Goal: Information Seeking & Learning: Learn about a topic

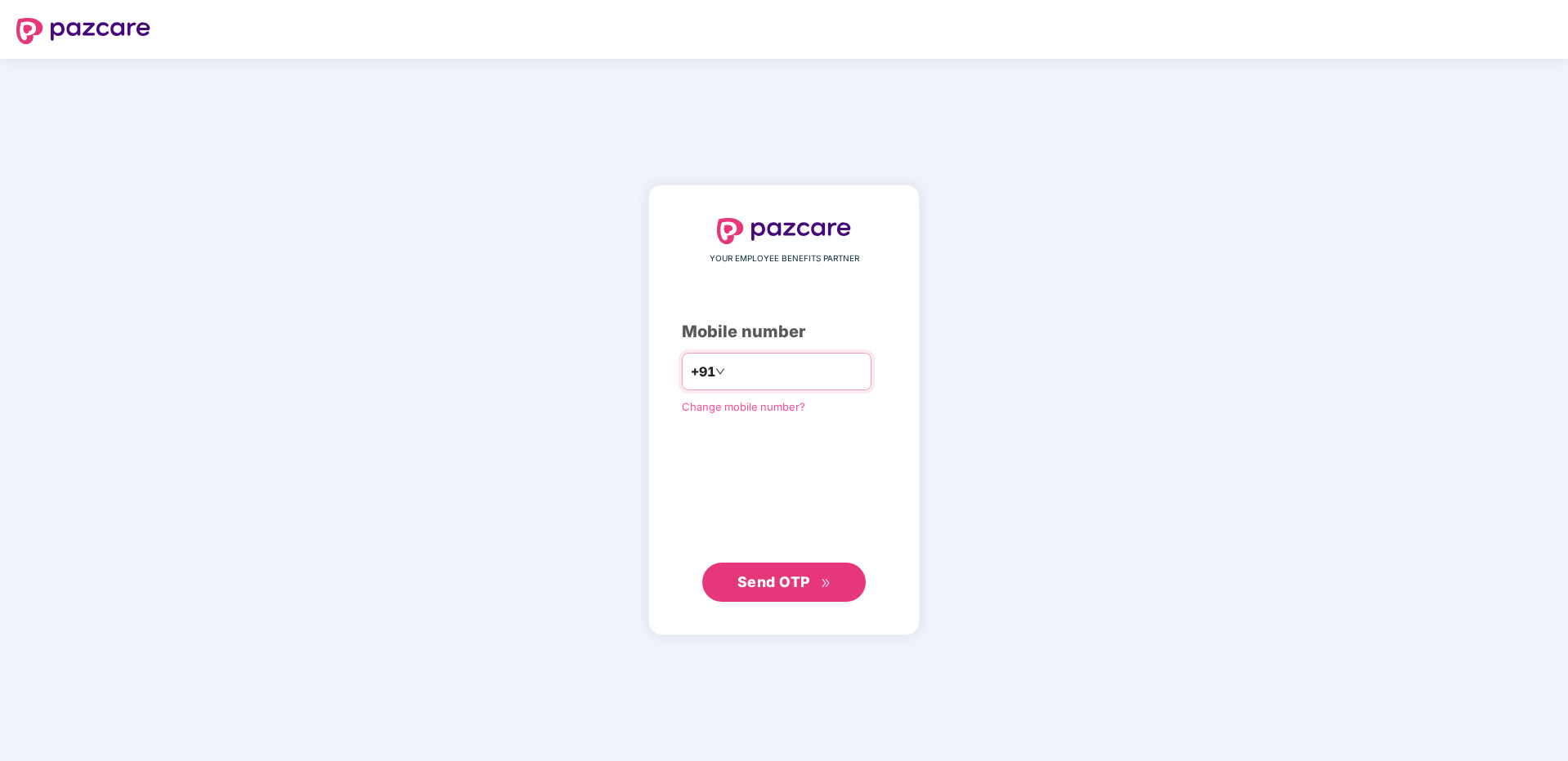
click at [806, 366] on input "number" at bounding box center [795, 372] width 134 height 26
click at [1132, 501] on div "YOUR EMPLOYEE BENEFITS PARTNER Mobile number +91 Change mobile number? Send OTP" at bounding box center [784, 410] width 1568 height 702
drag, startPoint x: 765, startPoint y: 375, endPoint x: 753, endPoint y: 369, distance: 13.4
click at [760, 375] on input "number" at bounding box center [795, 372] width 134 height 26
click at [1115, 534] on div "YOUR EMPLOYEE BENEFITS PARTNER Mobile number +91 Change mobile number? Send OTP" at bounding box center [784, 410] width 1568 height 702
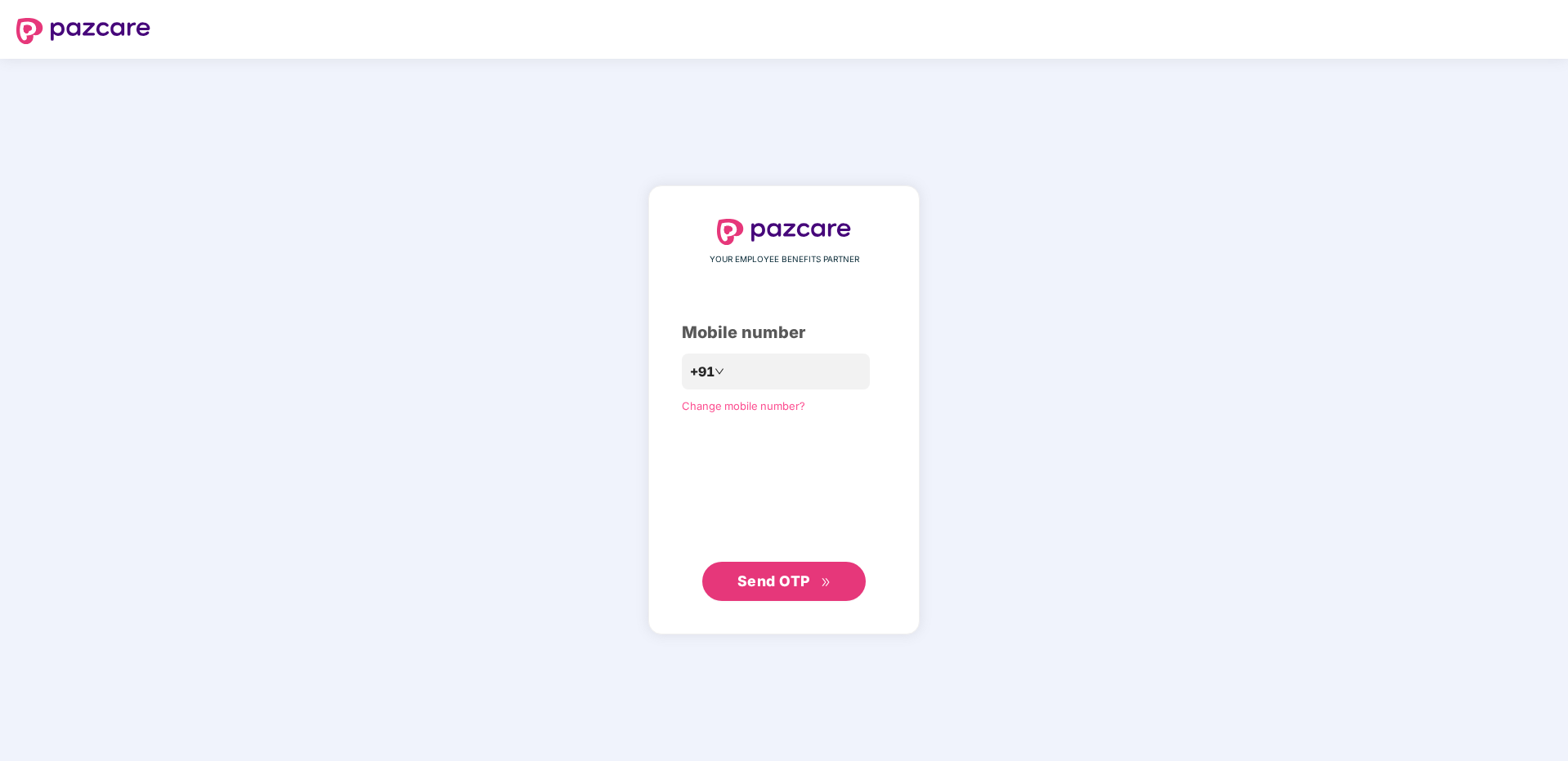
click at [715, 410] on span "Change mobile number?" at bounding box center [744, 405] width 124 height 13
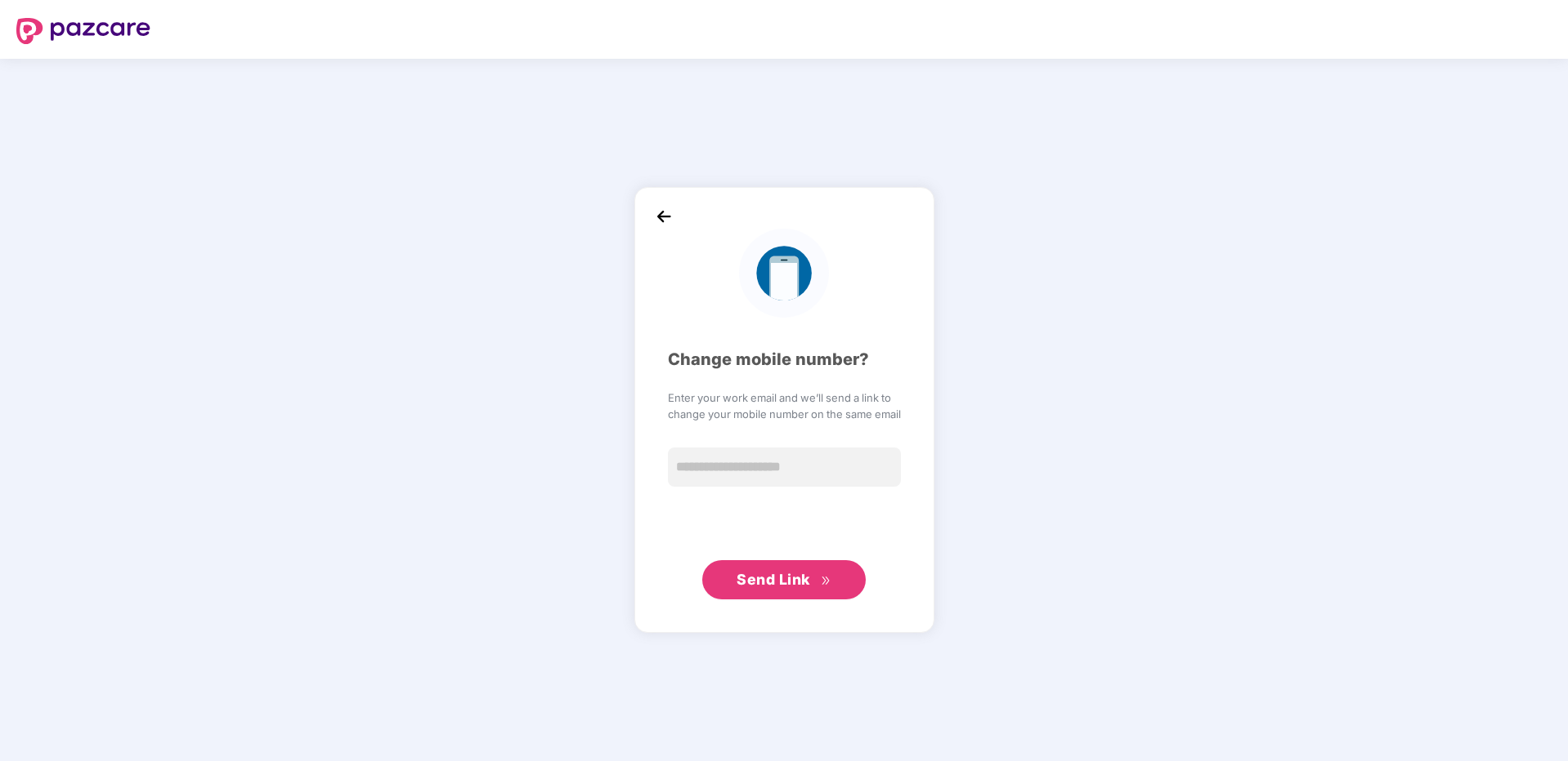
click at [674, 220] on img at bounding box center [663, 216] width 25 height 25
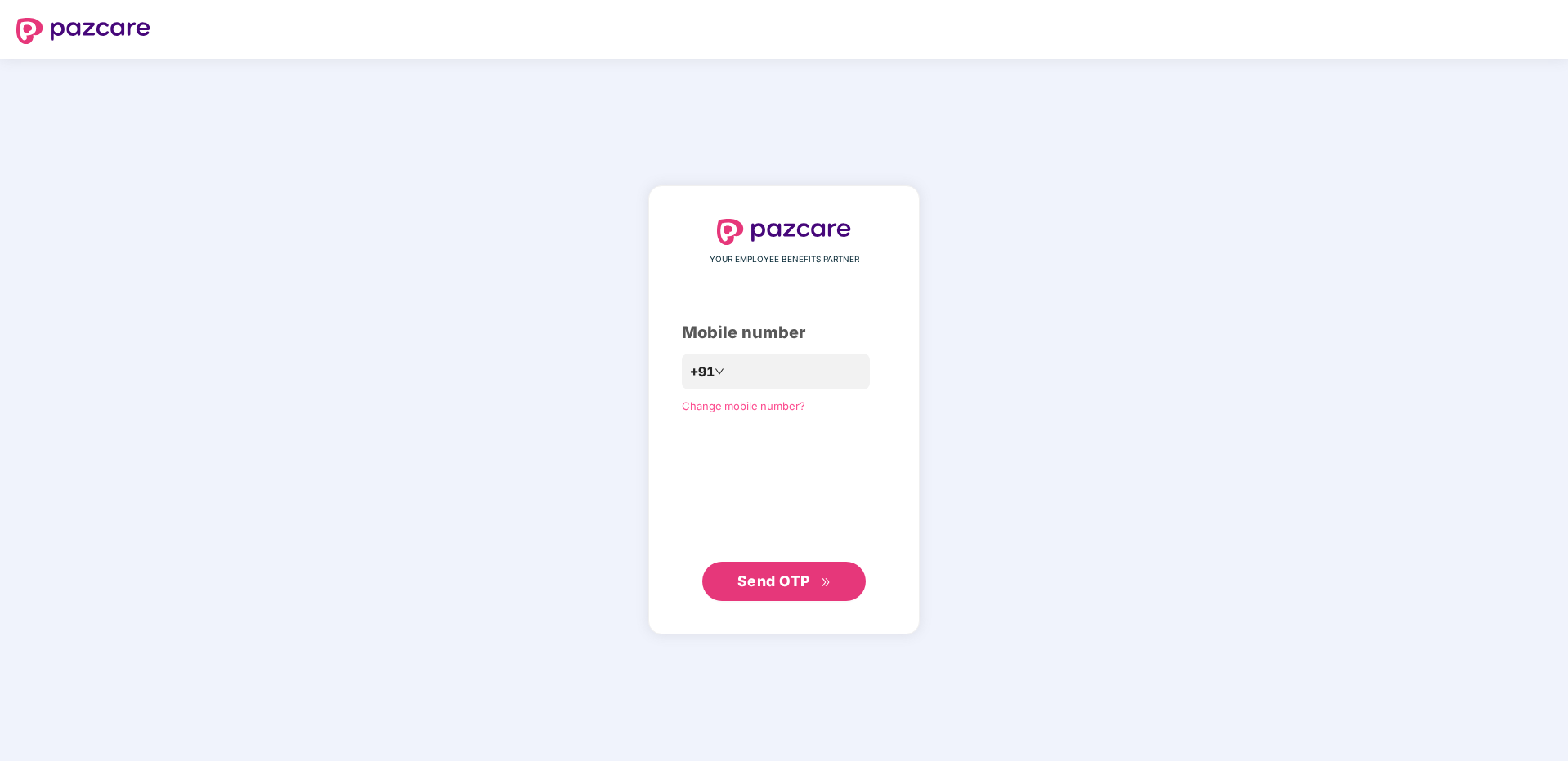
drag, startPoint x: 1042, startPoint y: 234, endPoint x: 1007, endPoint y: 246, distance: 37.0
click at [71, 29] on img at bounding box center [83, 30] width 134 height 26
click at [739, 375] on input "number" at bounding box center [795, 372] width 134 height 26
type input "**********"
click at [746, 583] on span "Send OTP" at bounding box center [773, 582] width 73 height 17
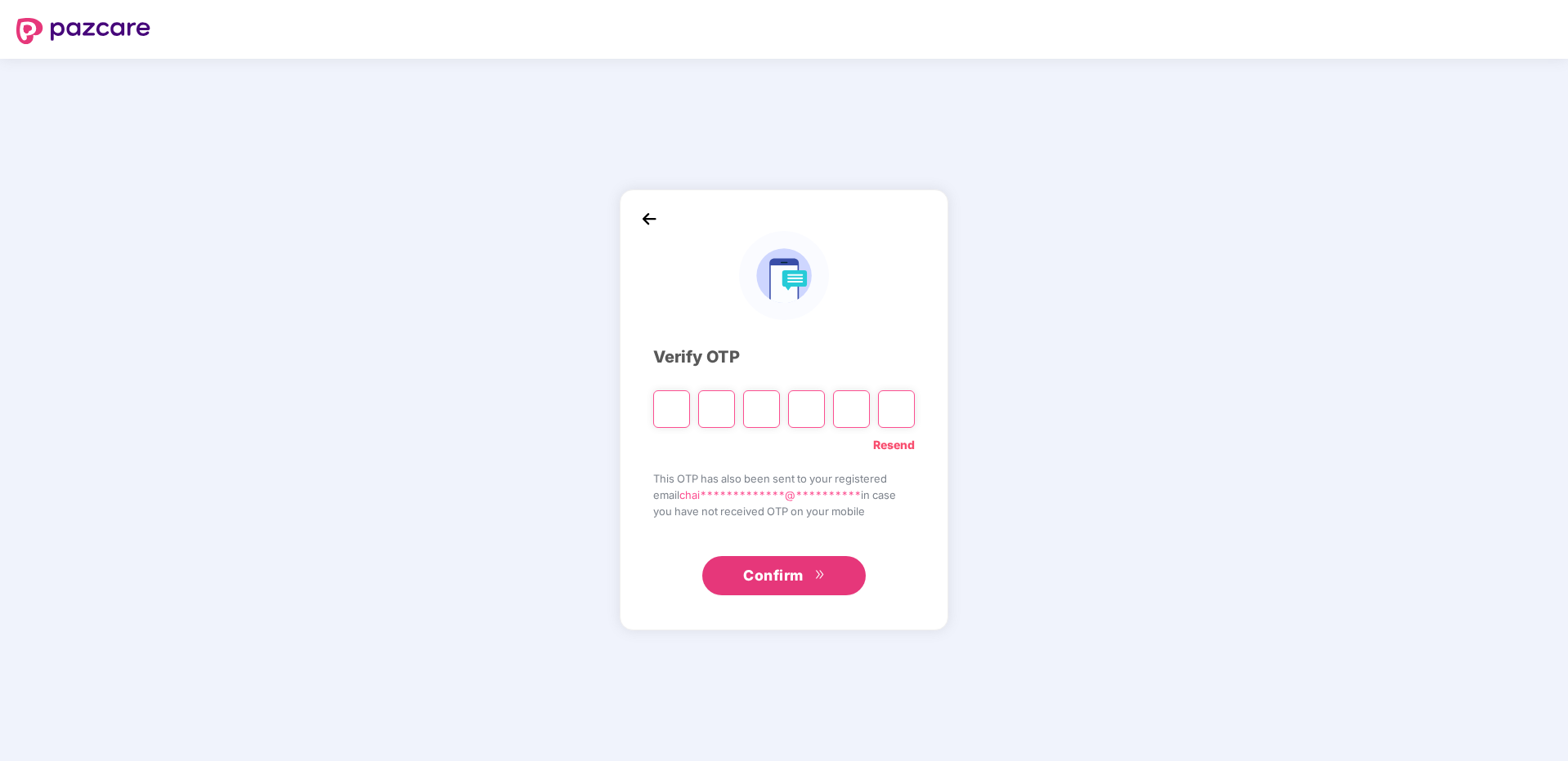
type input "*"
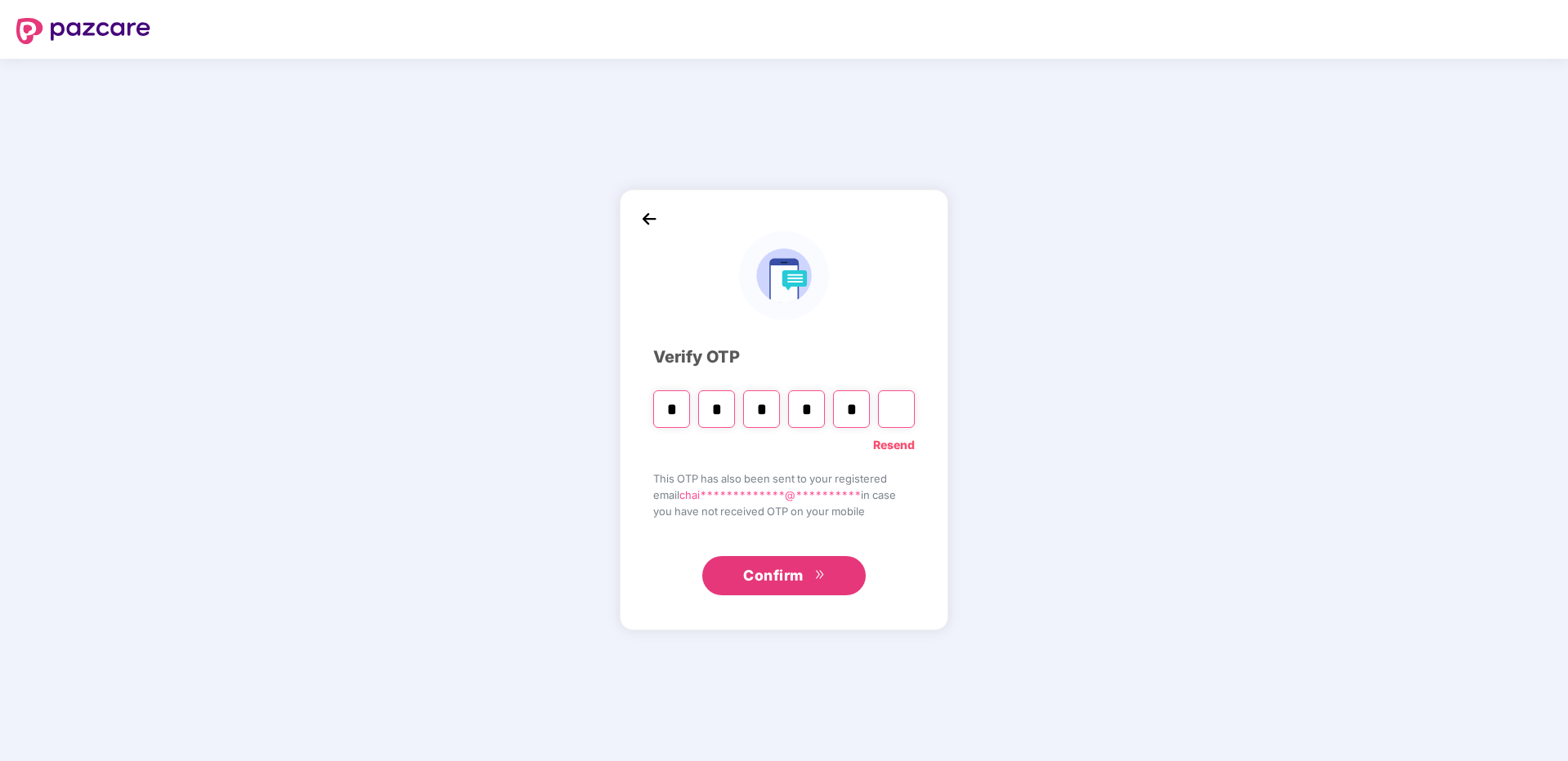
type input "*"
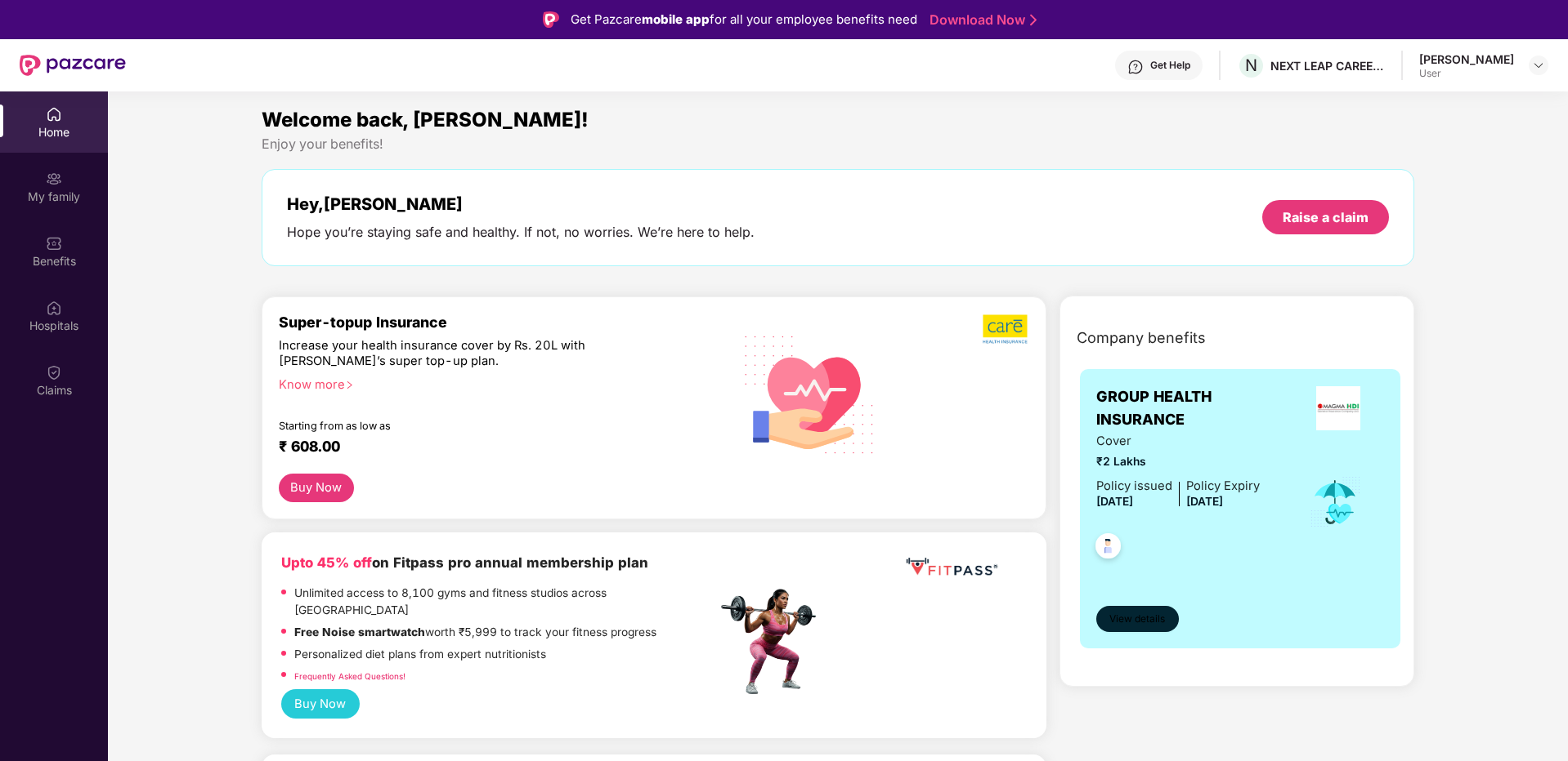
click at [1128, 611] on button "View details" at bounding box center [1137, 619] width 82 height 26
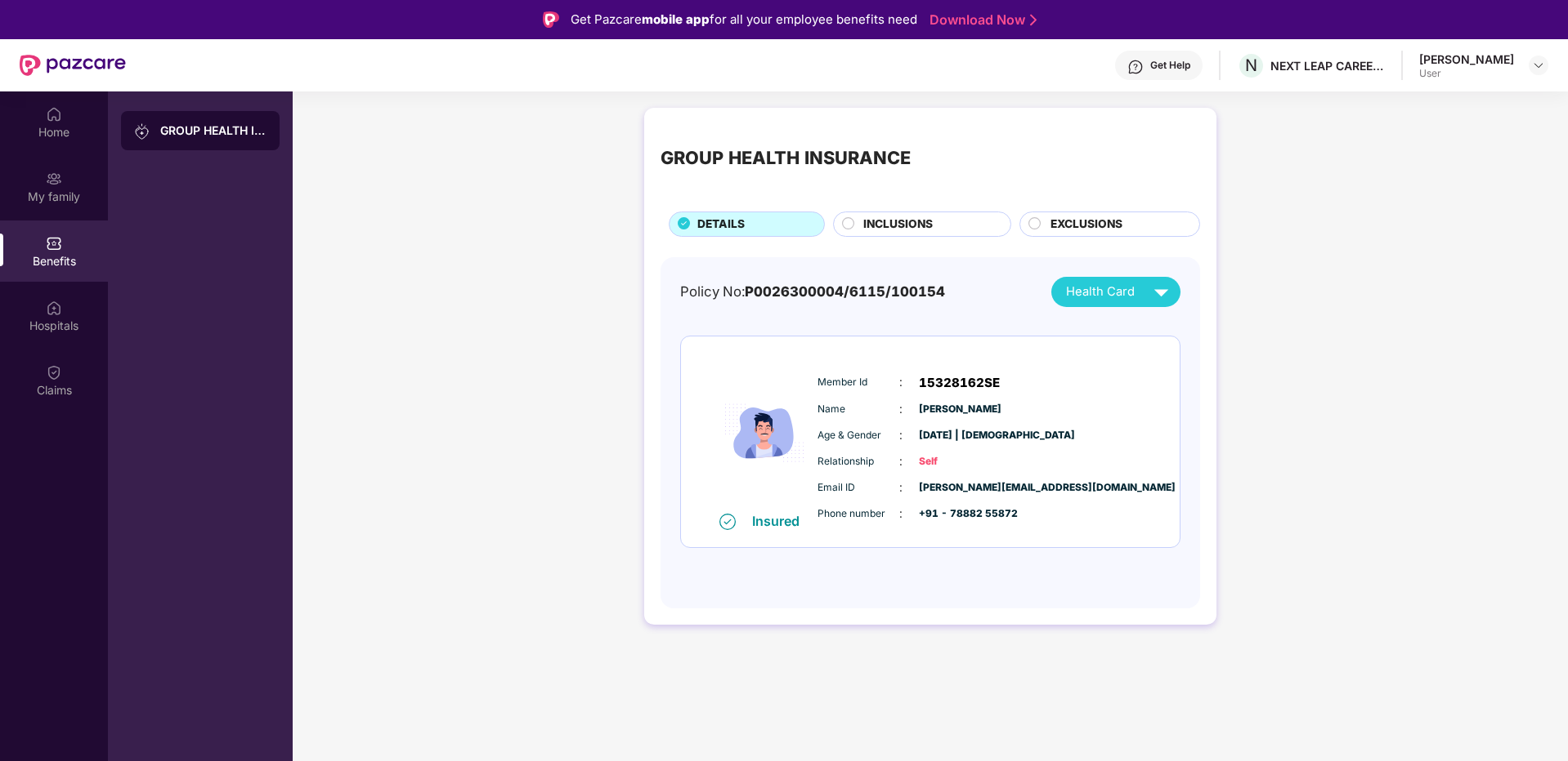
click at [817, 465] on span "Relationship" at bounding box center [858, 462] width 81 height 16
click at [912, 227] on span "INCLUSIONS" at bounding box center [898, 225] width 70 height 18
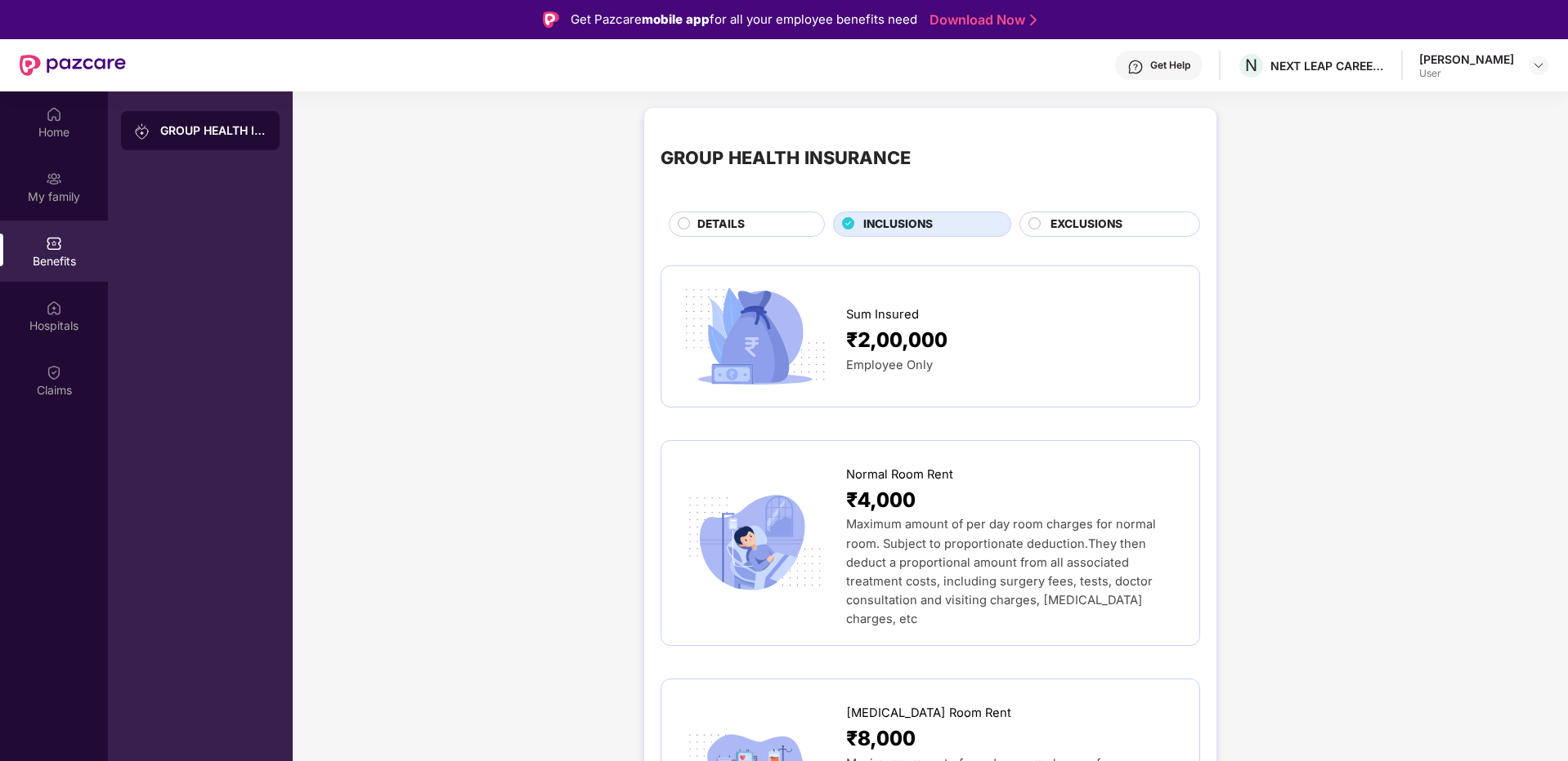
click at [1098, 211] on div "GROUP HEALTH INSURANCE DETAILS INCLUSIONS EXCLUSIONS" at bounding box center [930, 180] width 540 height 113
click at [1098, 225] on span "EXCLUSIONS" at bounding box center [1086, 225] width 72 height 18
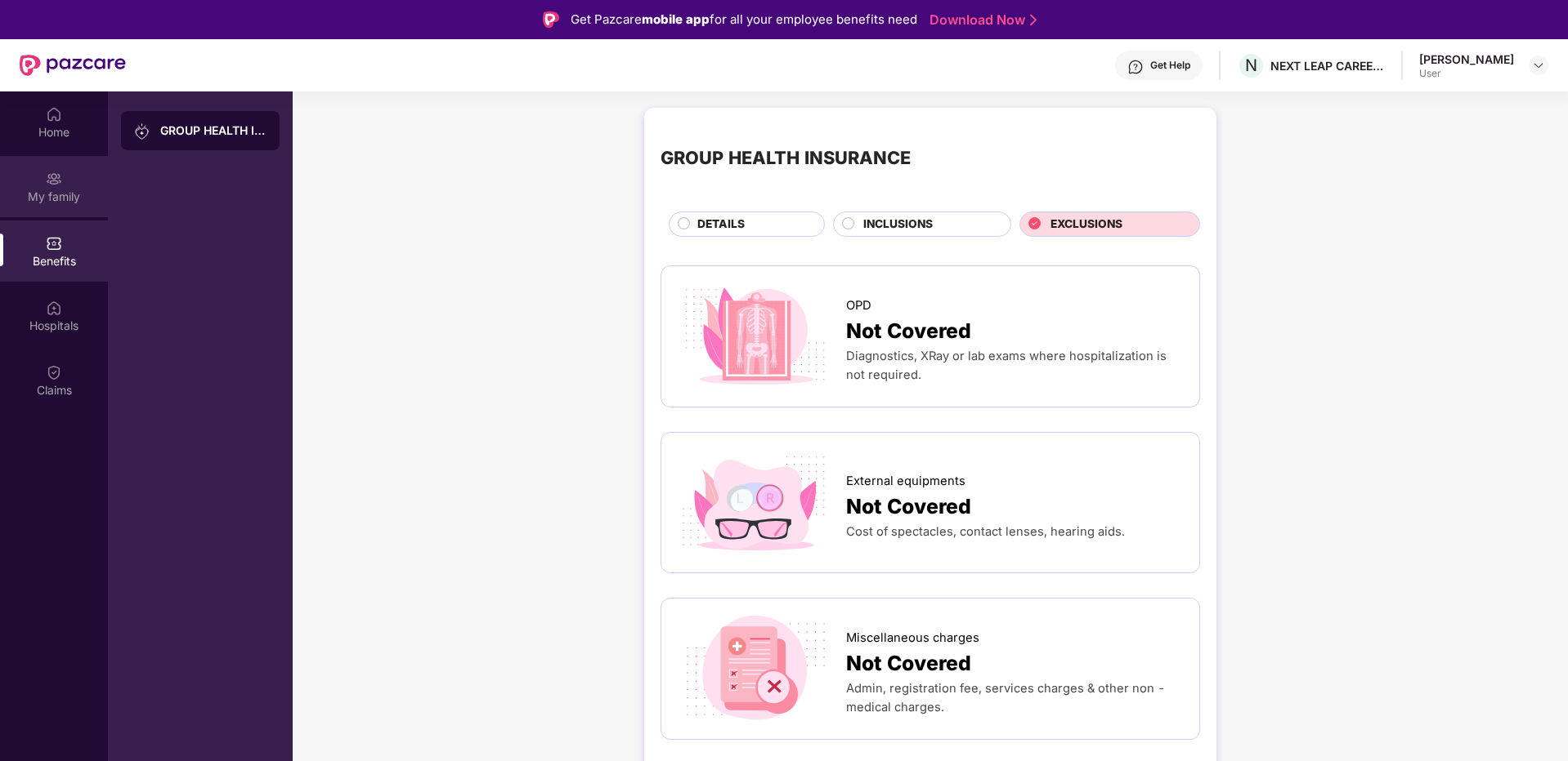
click at [45, 194] on div "My family" at bounding box center [54, 196] width 108 height 17
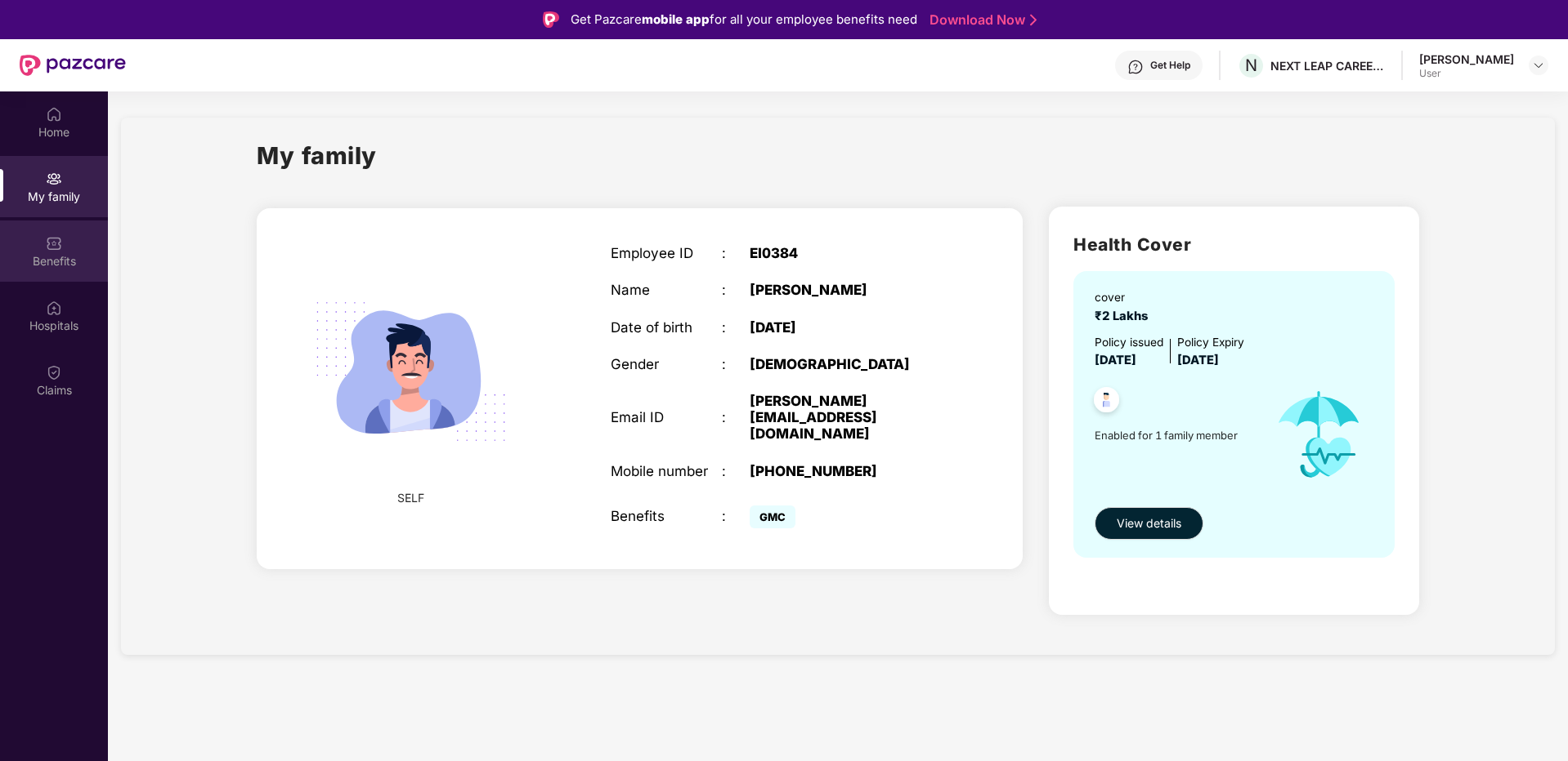
click at [49, 255] on div "Benefits" at bounding box center [54, 261] width 108 height 17
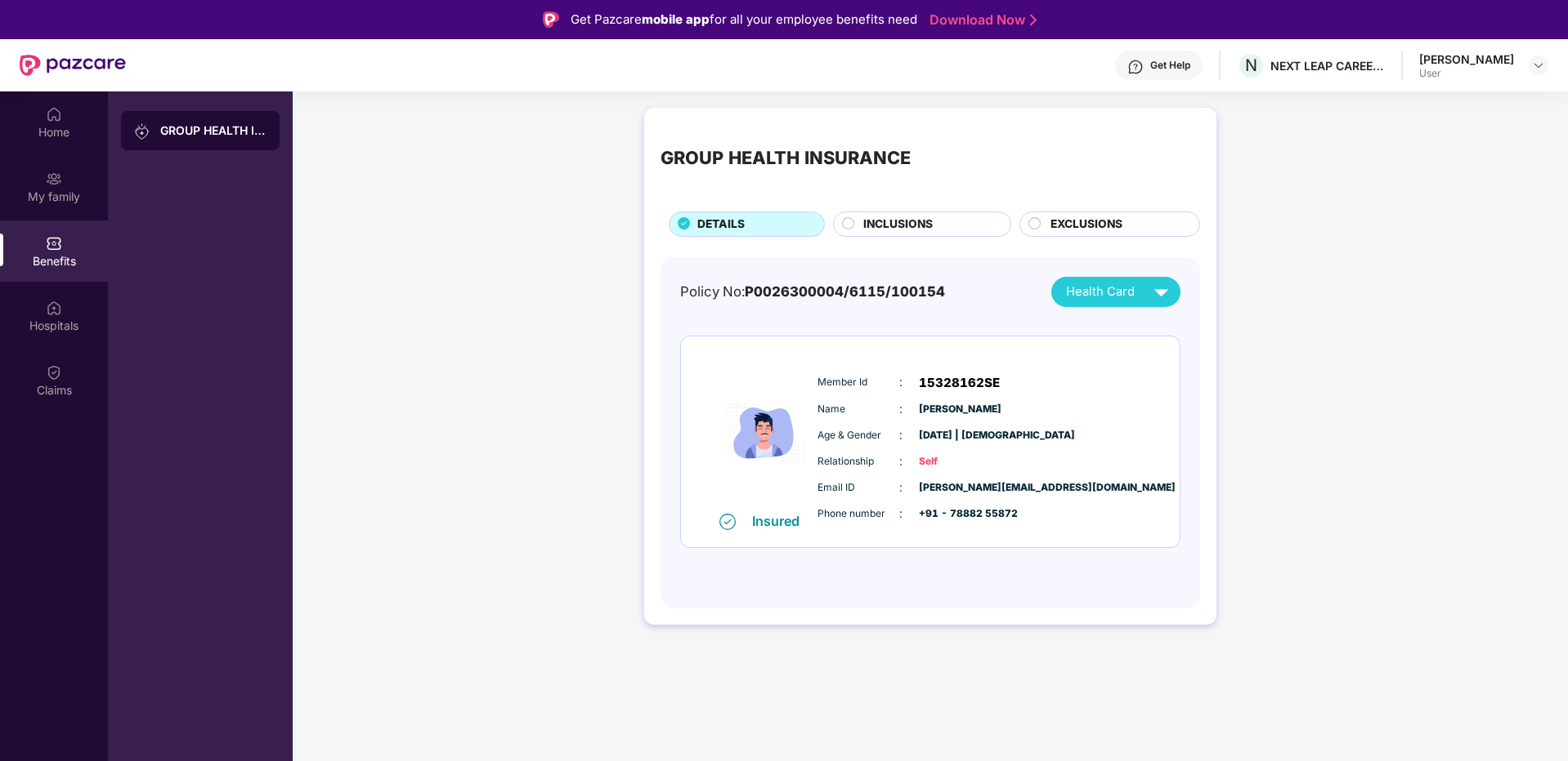
click at [201, 120] on div "GROUP HEALTH INSURANCE" at bounding box center [200, 130] width 159 height 39
click at [205, 125] on div "GROUP HEALTH INSURANCE" at bounding box center [213, 130] width 106 height 17
click at [203, 126] on div "GROUP HEALTH INSURANCE" at bounding box center [213, 130] width 106 height 17
click at [61, 258] on div "Benefits" at bounding box center [54, 261] width 108 height 17
click at [61, 329] on div "Hospitals" at bounding box center [54, 326] width 108 height 17
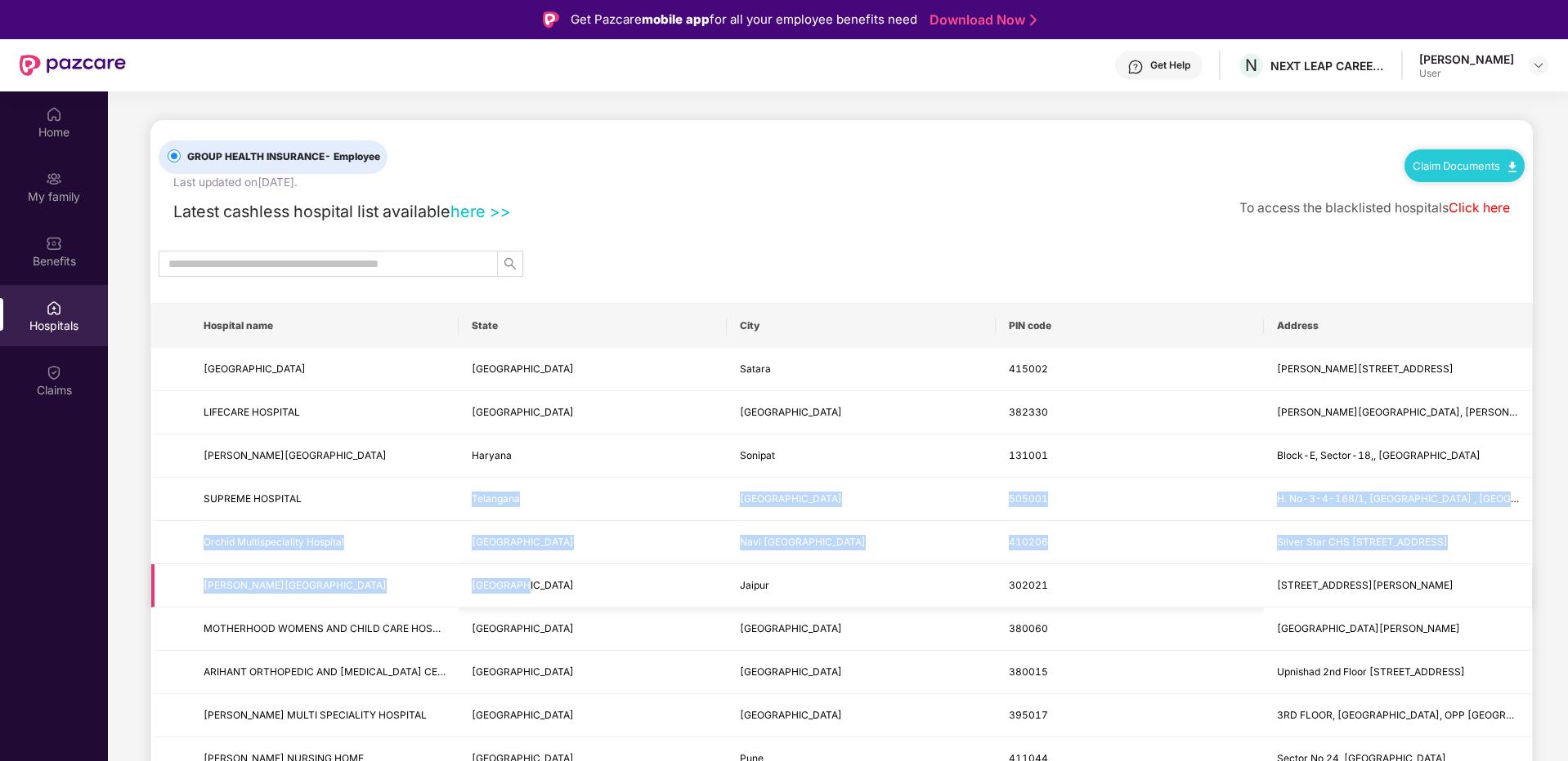
drag, startPoint x: 470, startPoint y: 486, endPoint x: 573, endPoint y: 595, distance: 150.0
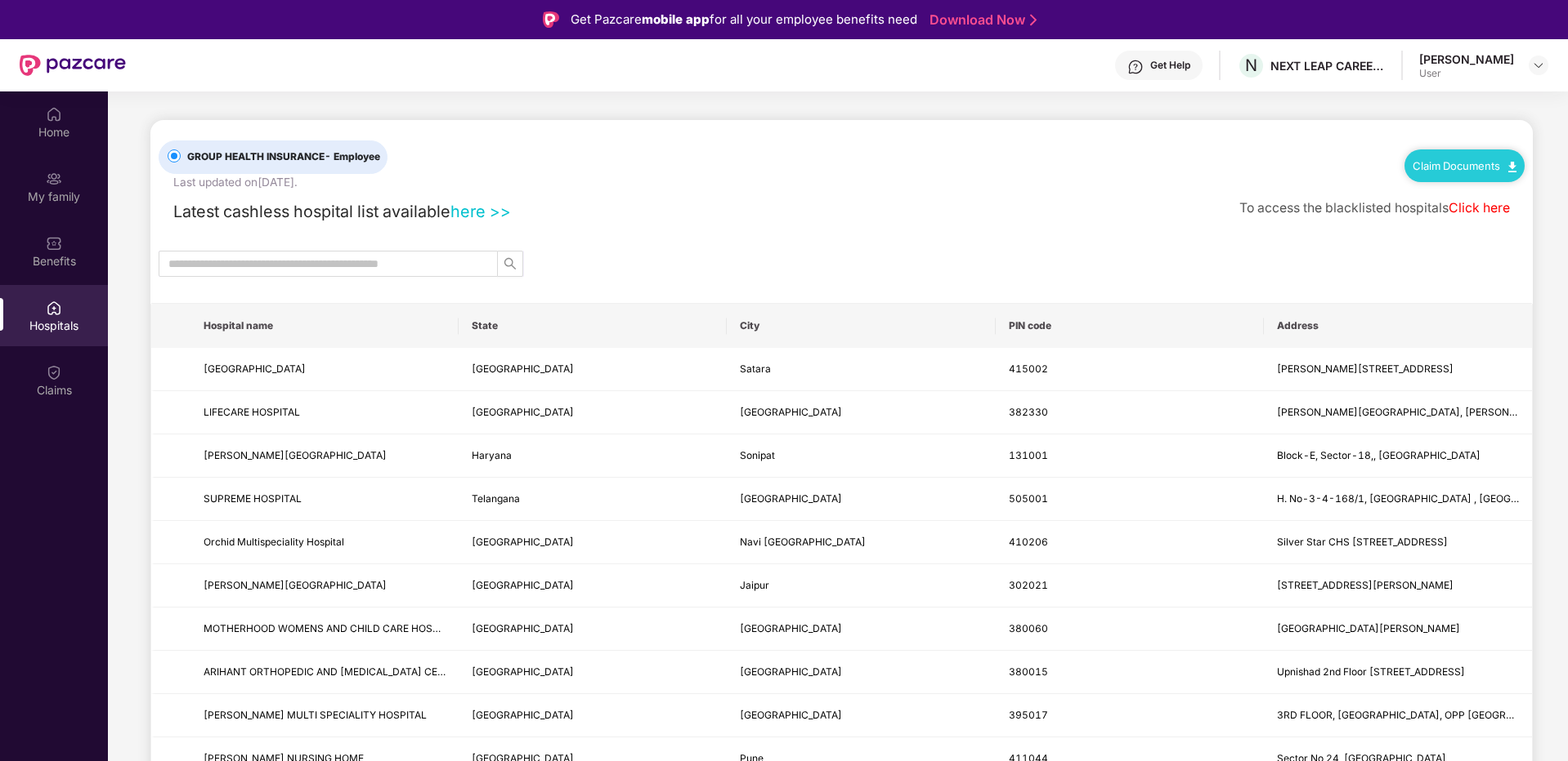
click at [763, 208] on div "Latest cashless hospital list available here >> To access the blacklisted hospi…" at bounding box center [842, 208] width 1366 height 33
click at [794, 407] on span "[GEOGRAPHIC_DATA]" at bounding box center [791, 412] width 102 height 12
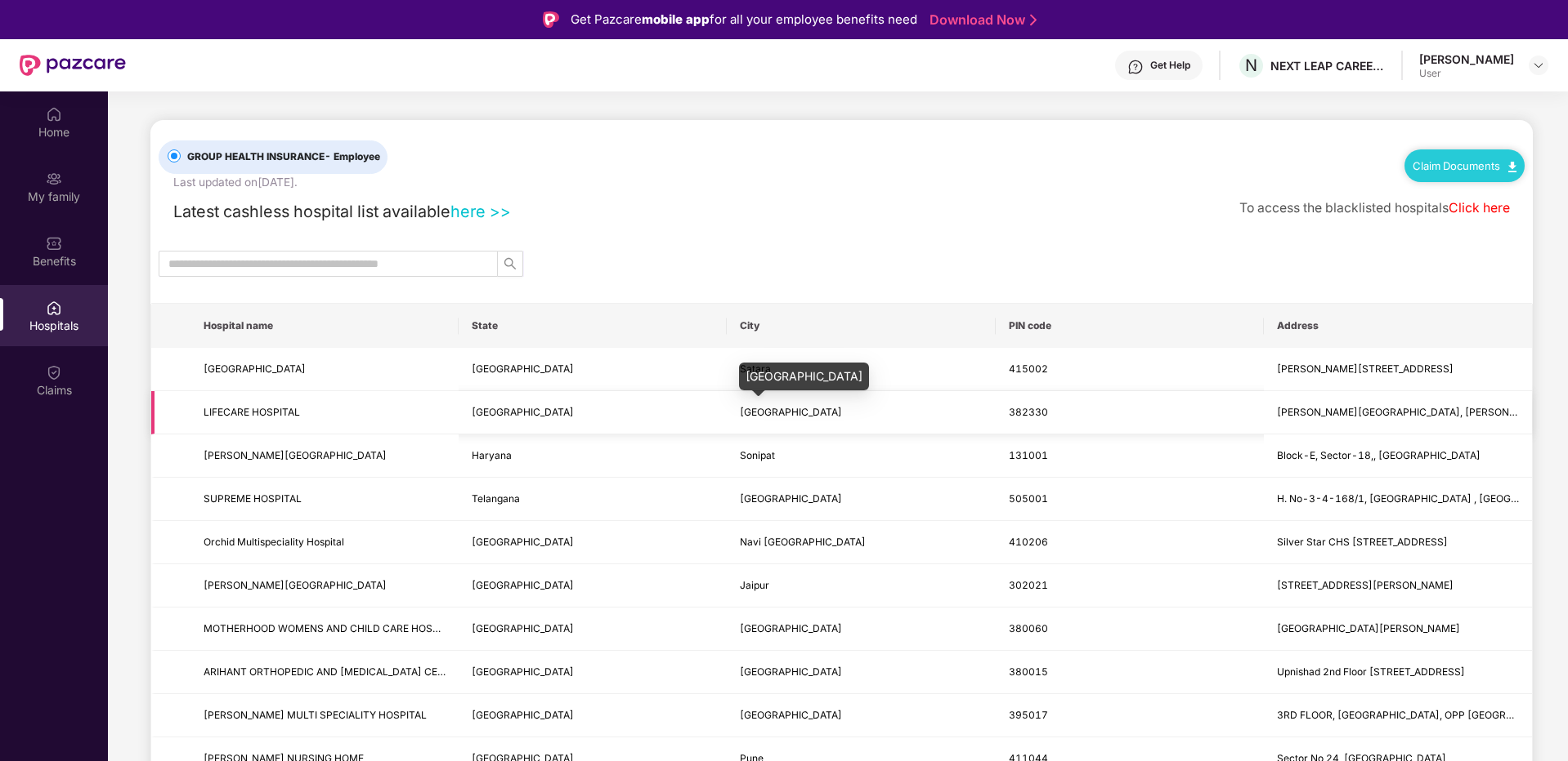
click at [794, 407] on span "[GEOGRAPHIC_DATA]" at bounding box center [791, 412] width 102 height 12
click at [1506, 50] on div "Get Help N NEXT LEAP CAREER SOLUTIONS PRIVATE LIMITED [PERSON_NAME] User" at bounding box center [837, 65] width 1423 height 52
click at [1535, 66] on img at bounding box center [1538, 65] width 13 height 13
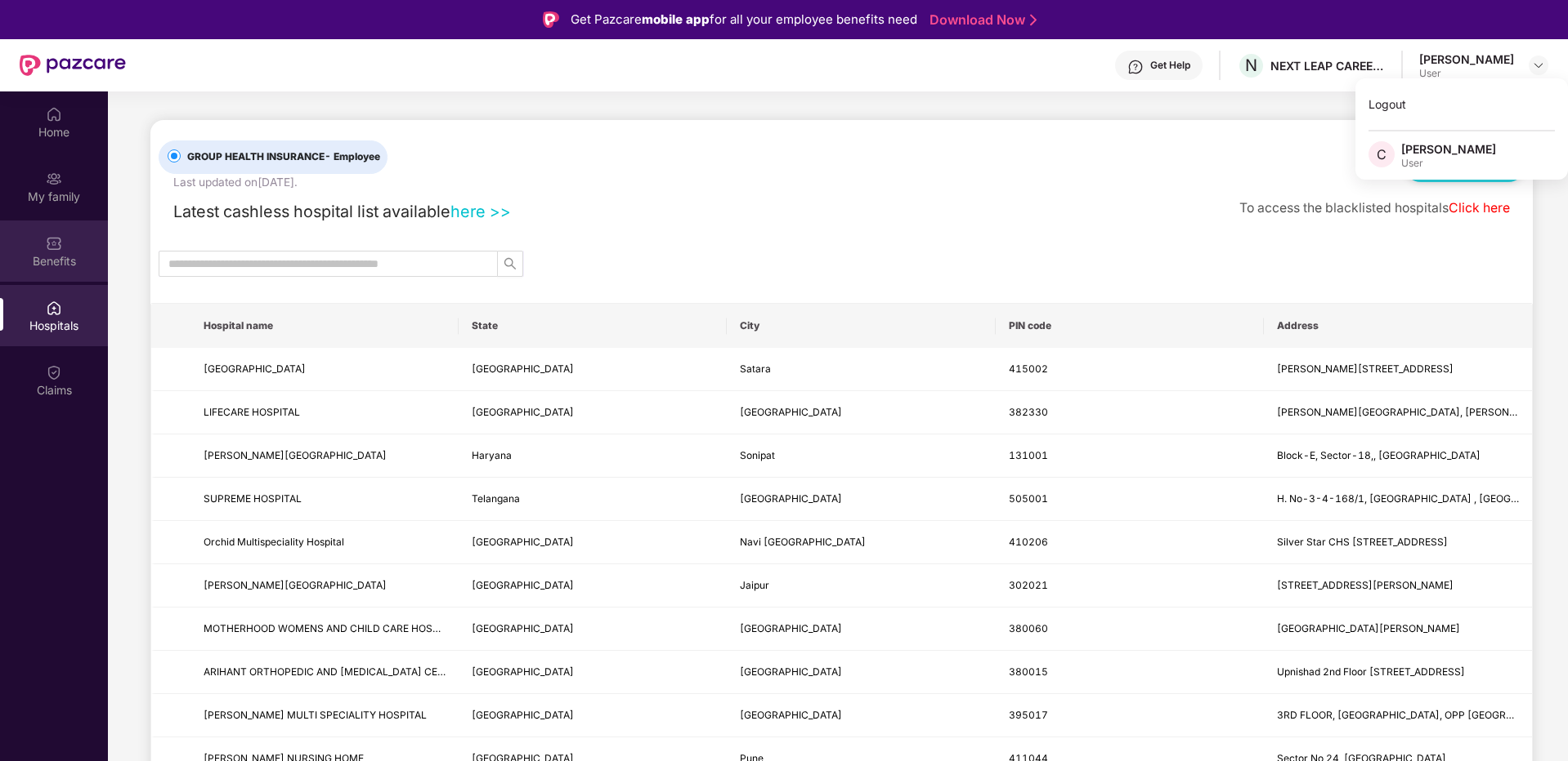
click at [61, 243] on img at bounding box center [54, 243] width 17 height 17
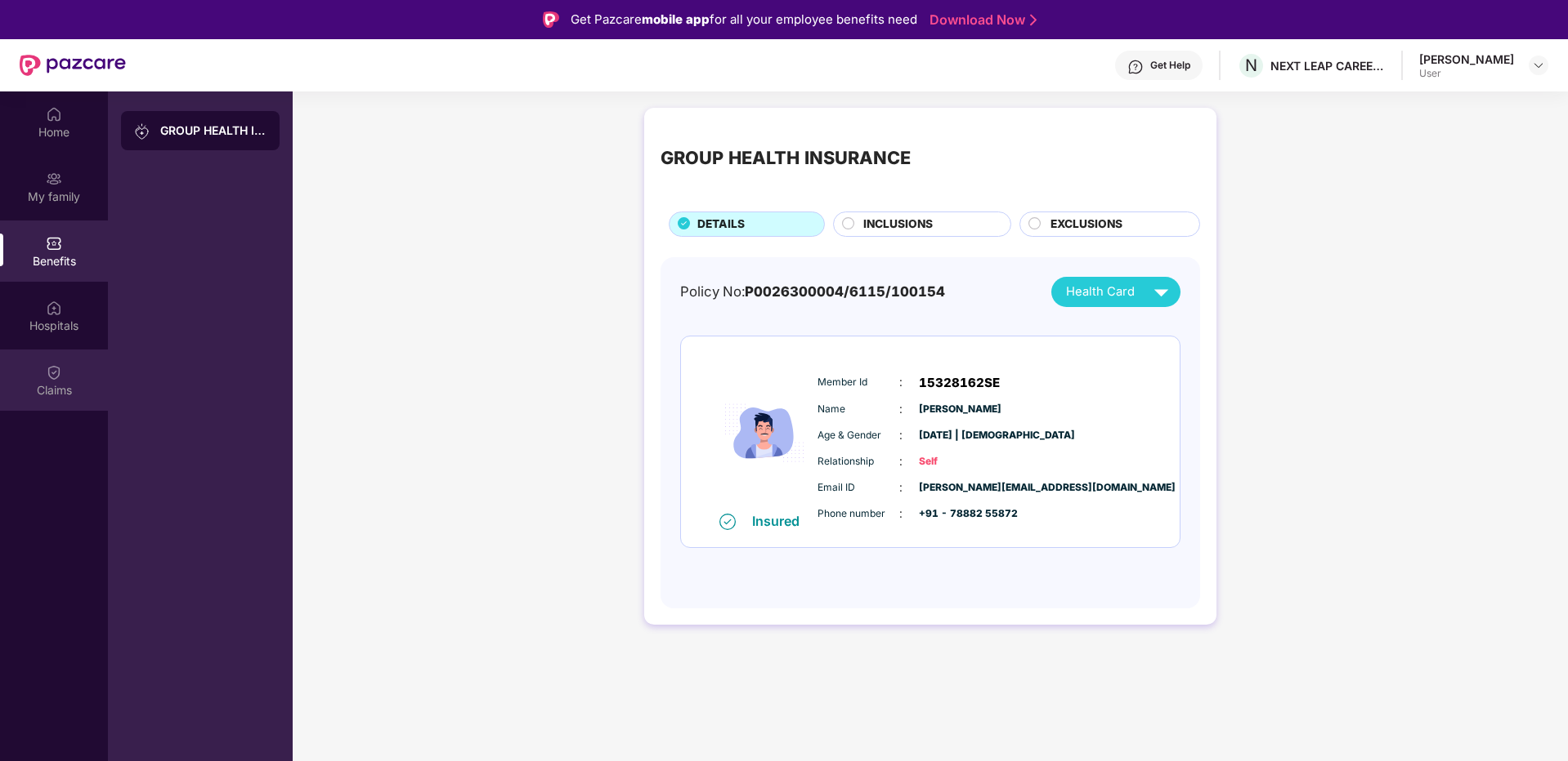
click at [41, 389] on div "Claims" at bounding box center [54, 390] width 108 height 17
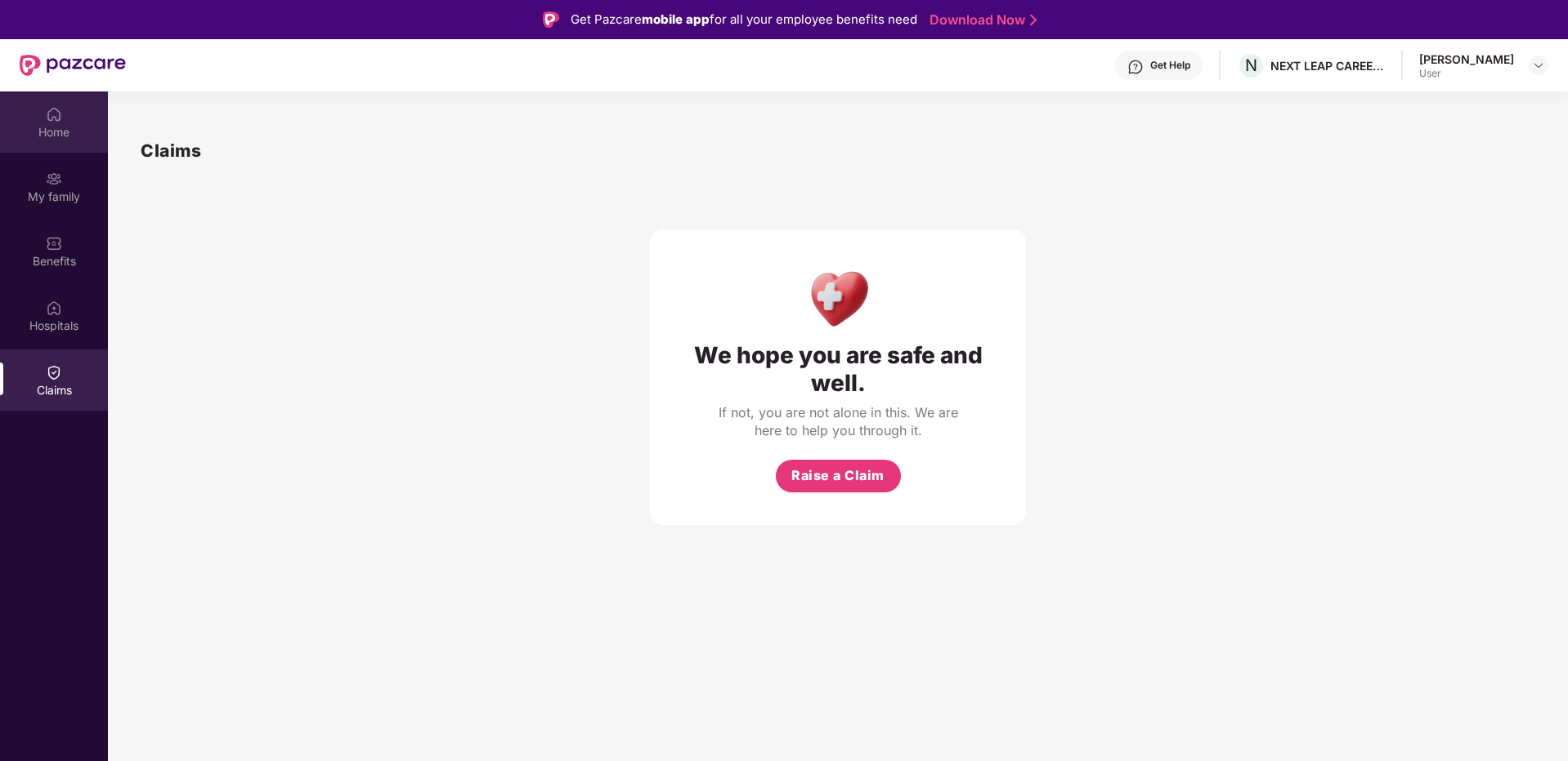
click at [45, 101] on div "Home" at bounding box center [54, 122] width 108 height 61
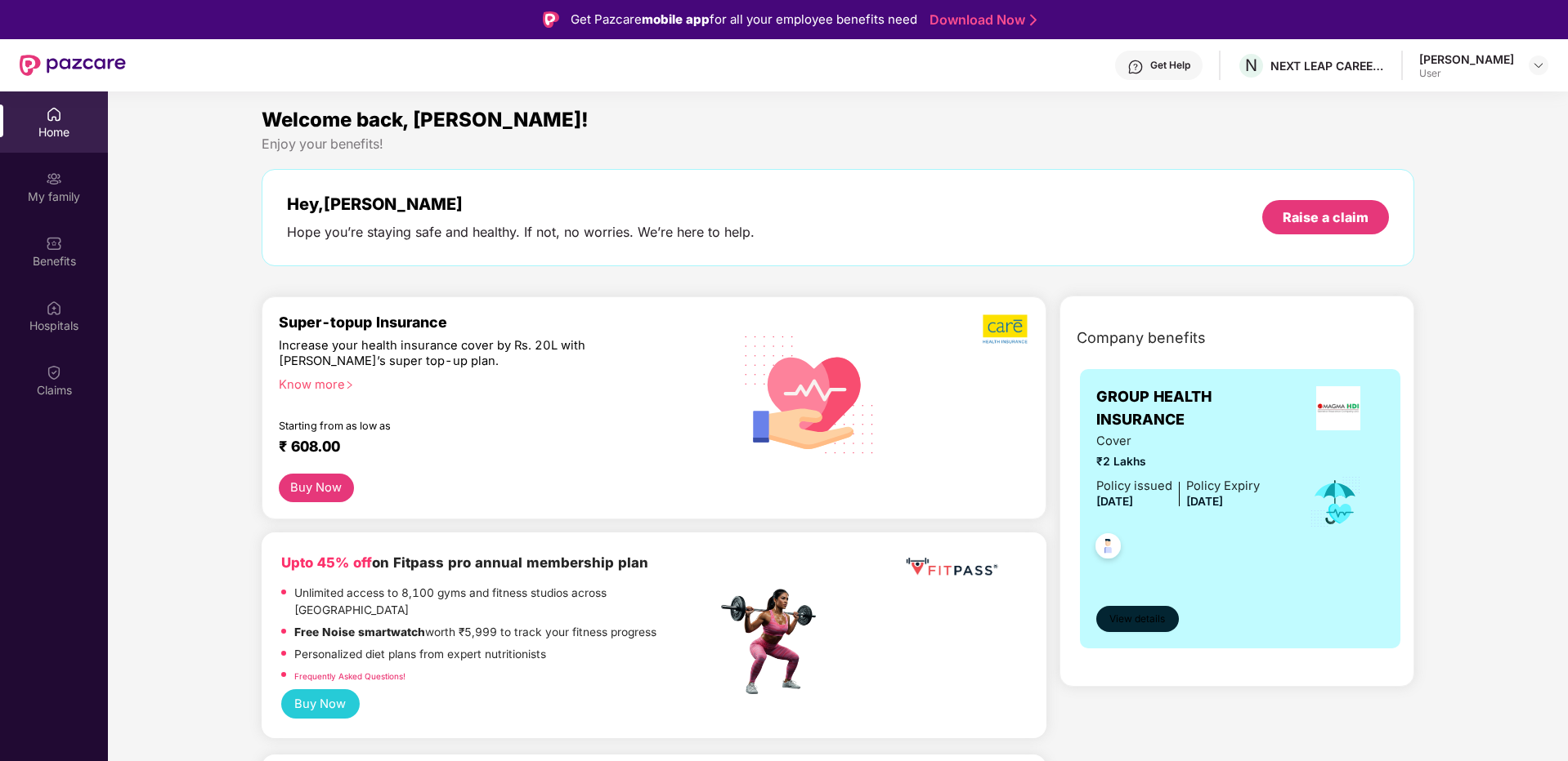
click at [1152, 615] on span "View details" at bounding box center [1137, 620] width 56 height 16
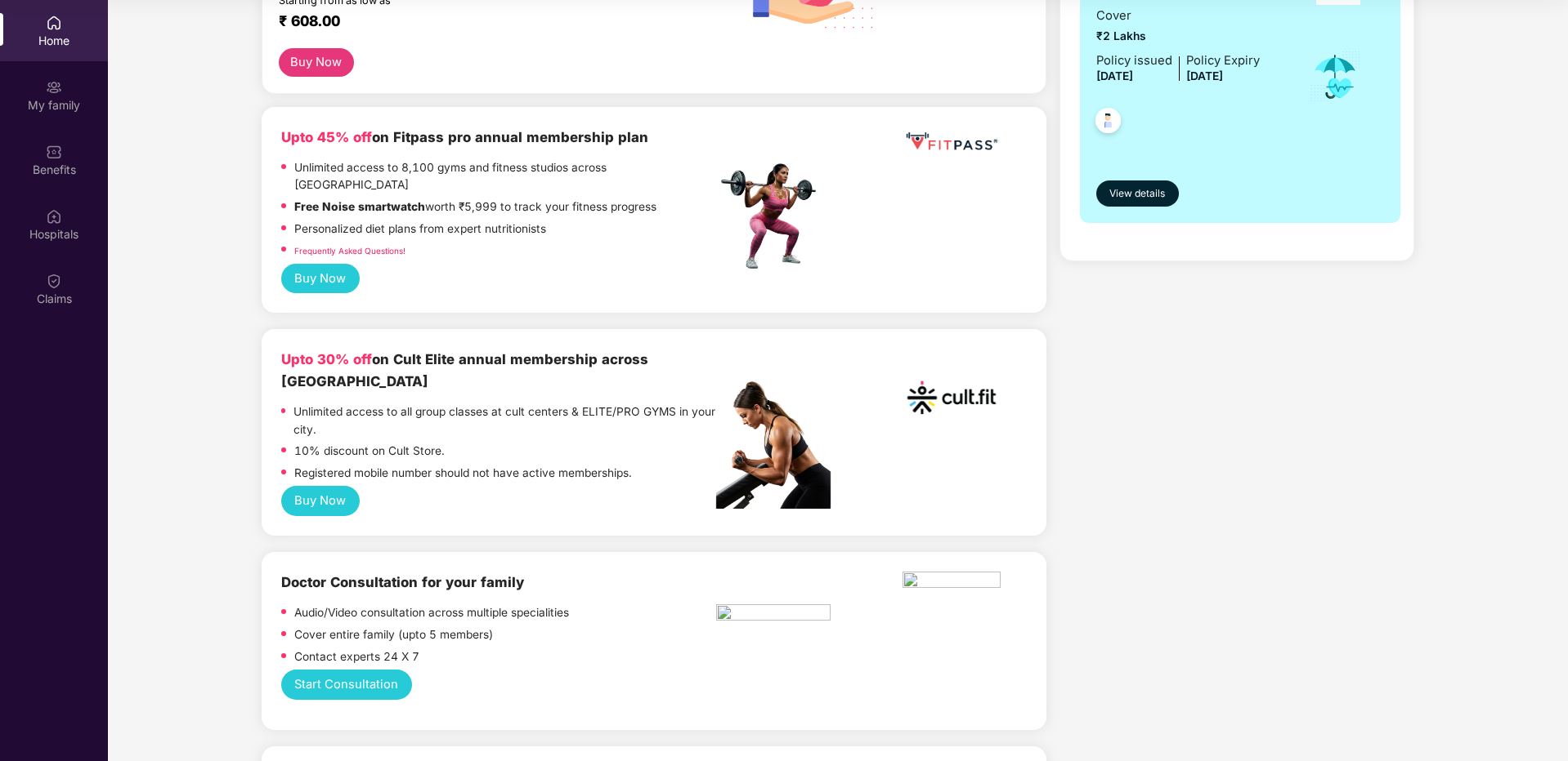
scroll to position [306, 0]
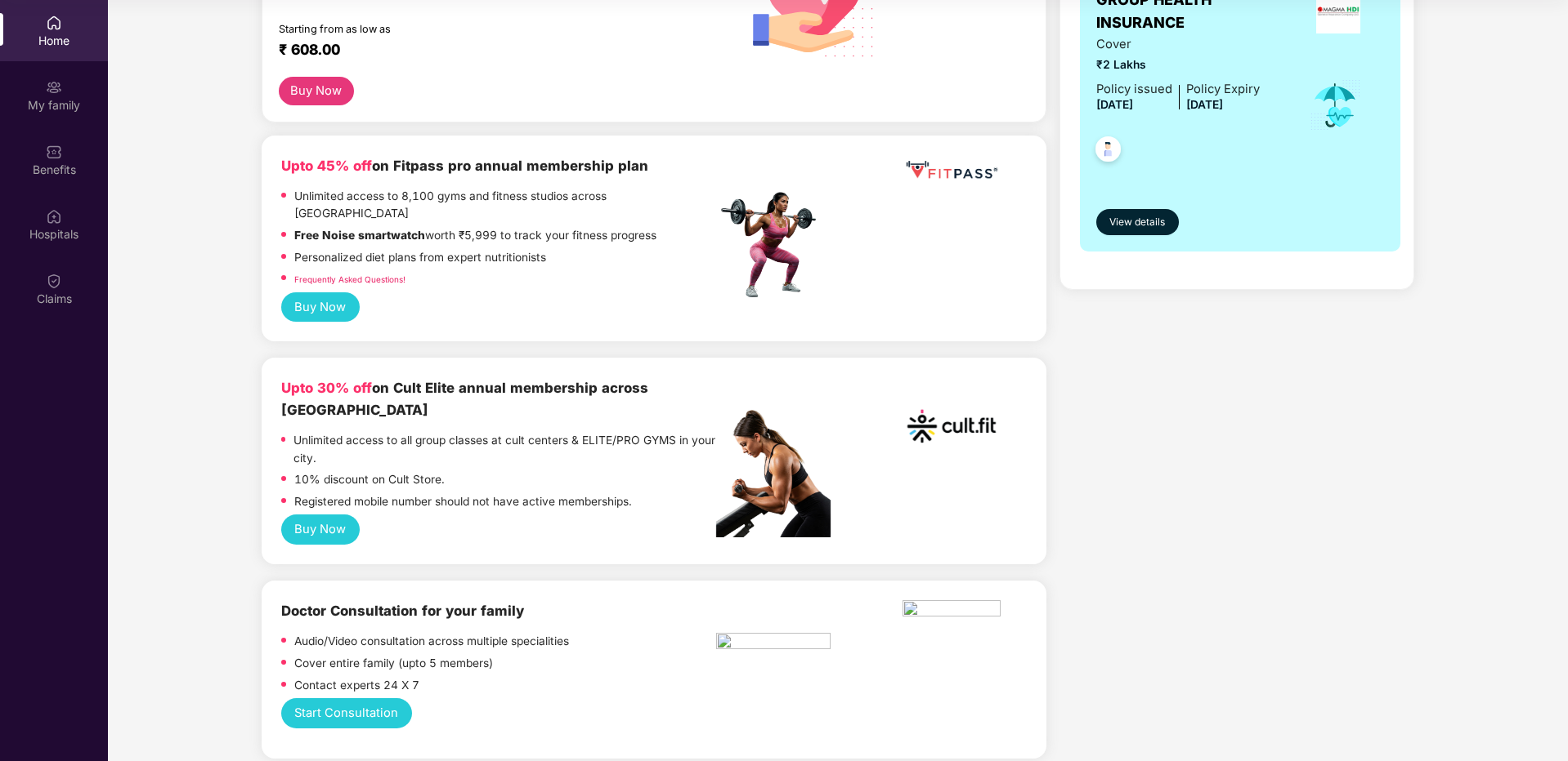
click at [326, 515] on button "Buy Now" at bounding box center [321, 530] width 78 height 30
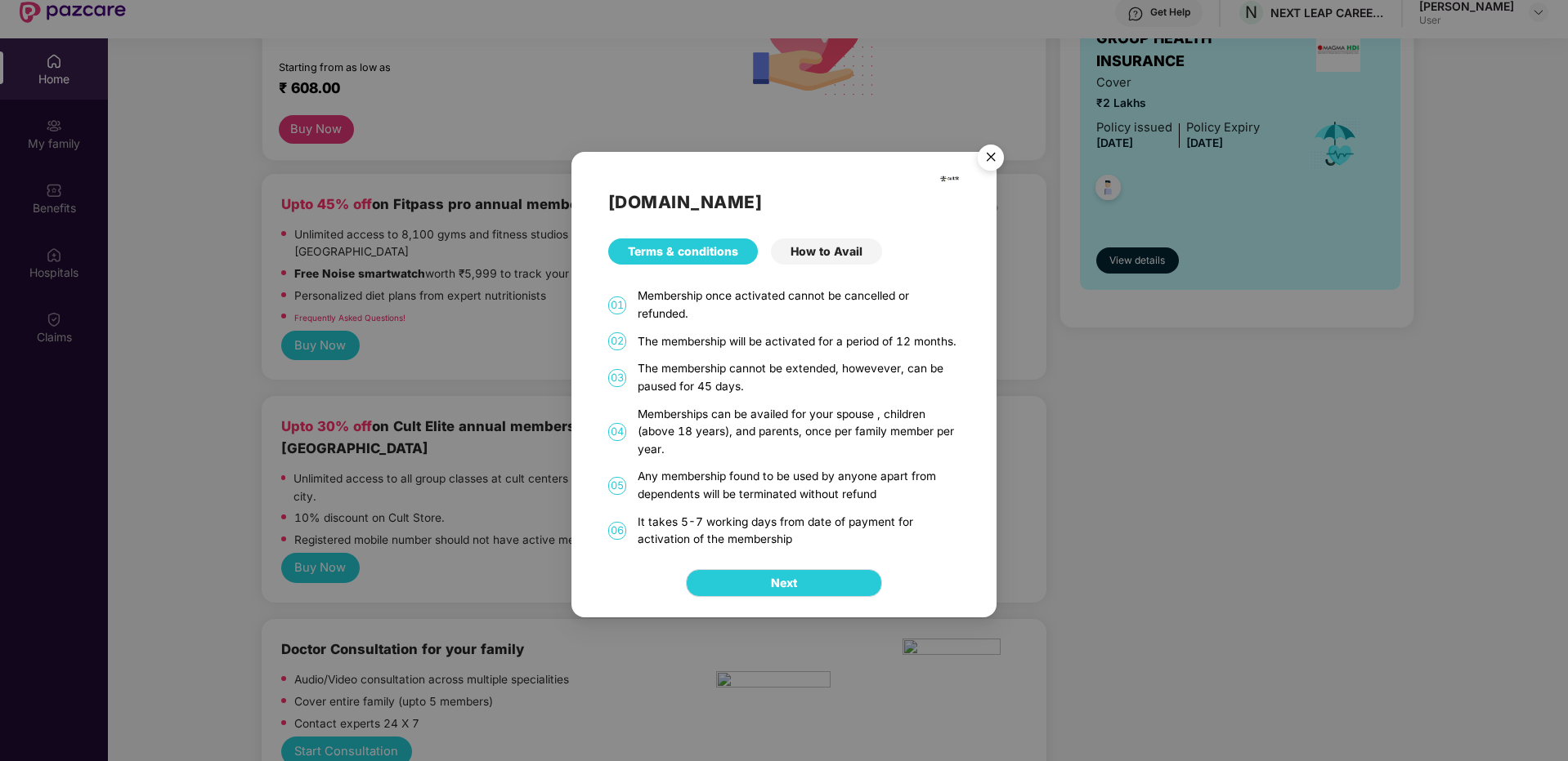
scroll to position [52, 0]
click at [988, 146] on img "Close" at bounding box center [990, 160] width 46 height 46
